Goal: Find specific page/section: Find specific page/section

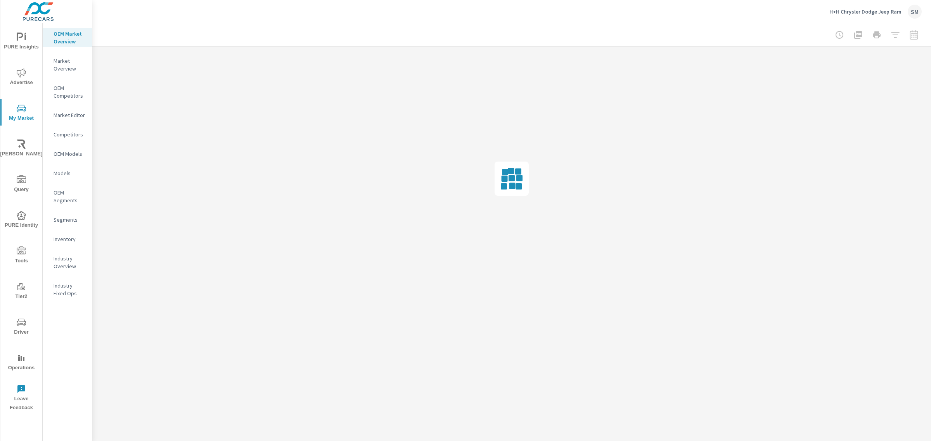
click at [18, 321] on icon "nav menu" at bounding box center [21, 322] width 9 height 7
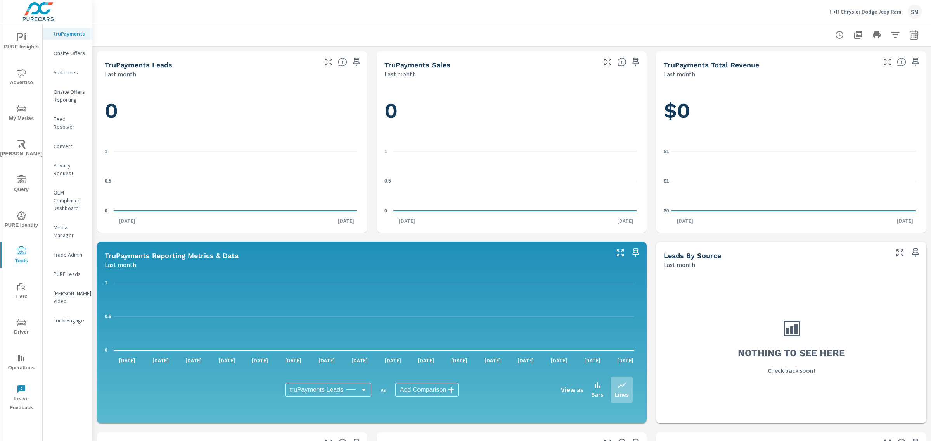
click at [65, 117] on p "Feed Resolver" at bounding box center [70, 123] width 32 height 16
